Goal: Task Accomplishment & Management: Manage account settings

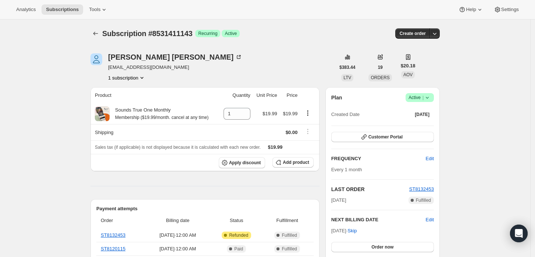
click at [434, 100] on span "Success Active |" at bounding box center [420, 97] width 28 height 9
click at [409, 123] on span "Cancel subscription" at bounding box center [423, 124] width 42 height 6
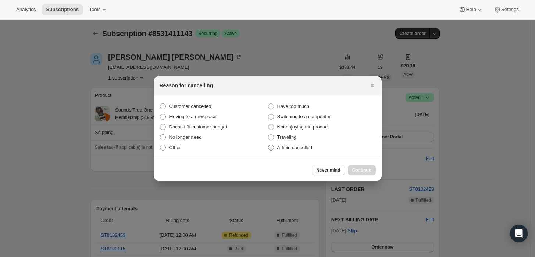
click at [308, 147] on span "Admin cancelled" at bounding box center [294, 148] width 35 height 6
click at [269, 145] on input "Admin cancelled" at bounding box center [268, 145] width 0 height 0
radio input "true"
click at [355, 169] on span "Continue" at bounding box center [361, 170] width 19 height 6
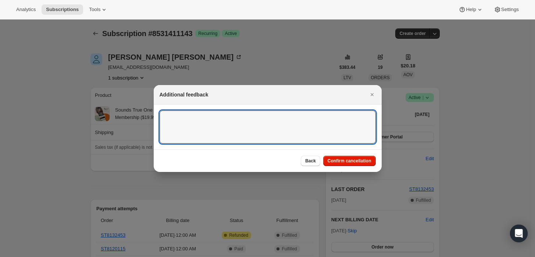
click at [253, 128] on textarea ":rbj:" at bounding box center [268, 126] width 216 height 33
type textarea "Customer requested cancellation and refund."
click at [358, 160] on span "Confirm cancellation" at bounding box center [350, 161] width 44 height 6
